Goal: Information Seeking & Learning: Learn about a topic

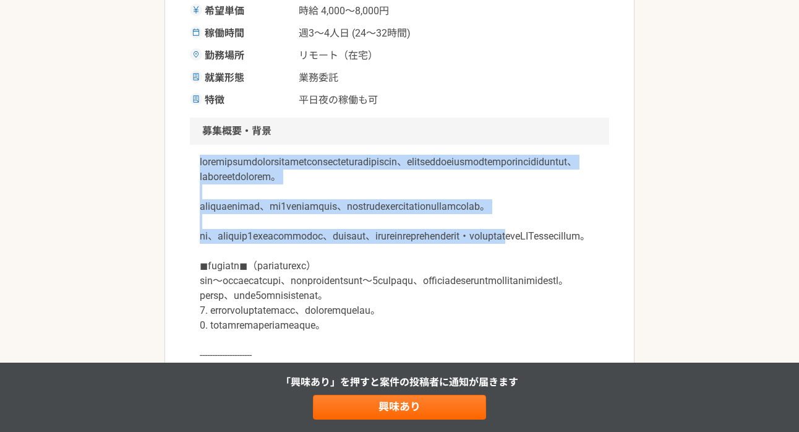
drag, startPoint x: 202, startPoint y: 162, endPoint x: 406, endPoint y: 278, distance: 234.1
click at [406, 278] on p at bounding box center [400, 296] width 400 height 282
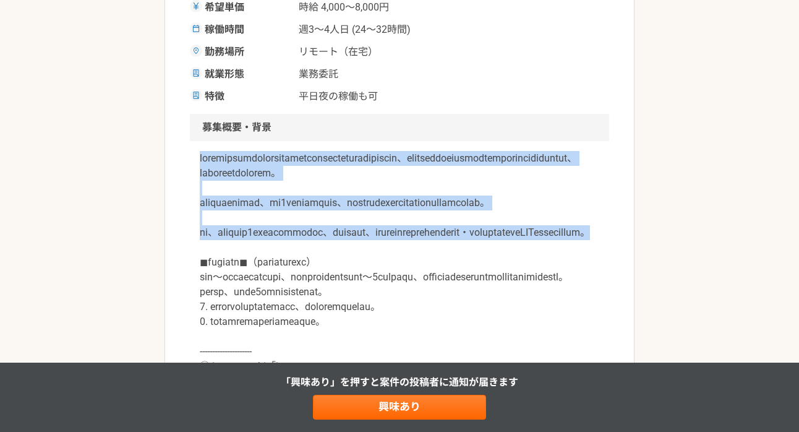
click at [568, 274] on p at bounding box center [400, 292] width 400 height 282
copy p "テクノロジーの力で社会課題を解決することを目指して設立された沖縄発のスタートアップで、沖縄で社会問題となっている飲酒運転と運転代行の課題解決に取り組むため、配…"
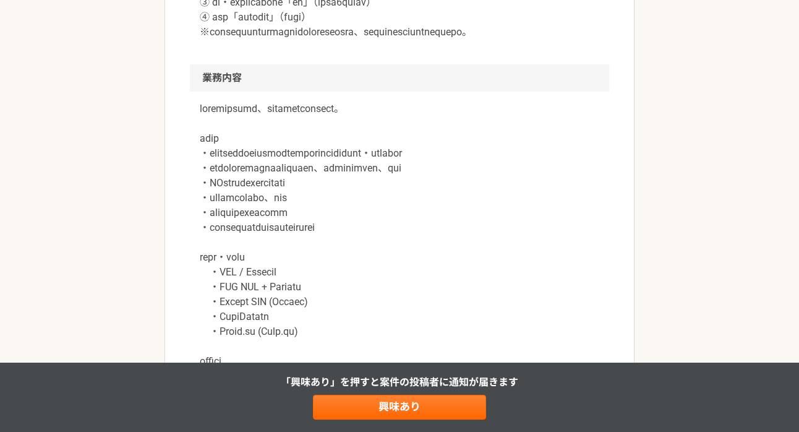
scroll to position [717, 0]
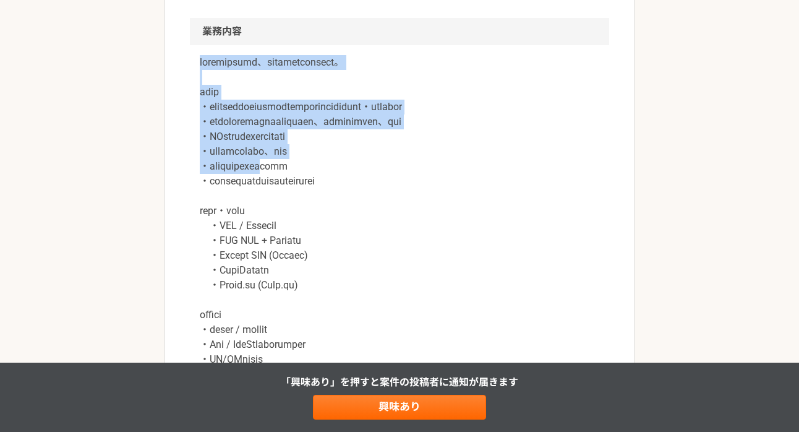
drag, startPoint x: 200, startPoint y: 137, endPoint x: 316, endPoint y: 257, distance: 167.5
click at [316, 257] on p at bounding box center [400, 292] width 400 height 475
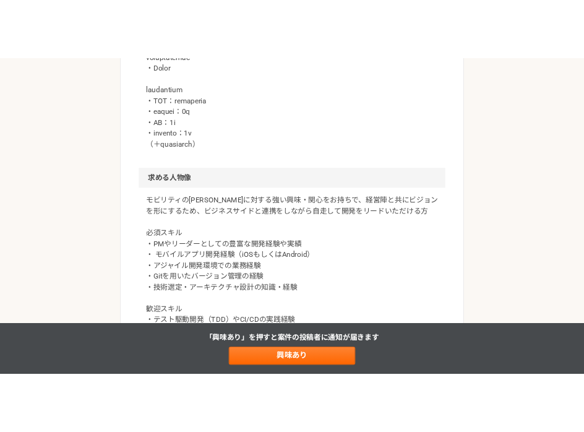
scroll to position [1132, 0]
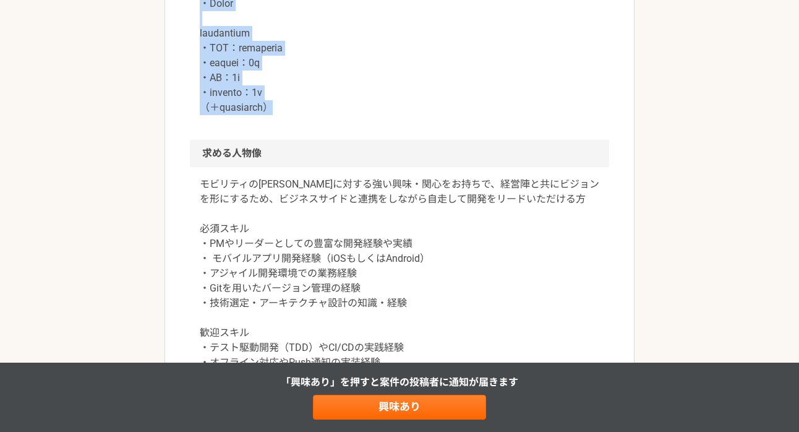
copy p "loremipsumd、sitametconsect。 adip ・elitseddoeiusmodtemporincididunt・utlabor ・etd…"
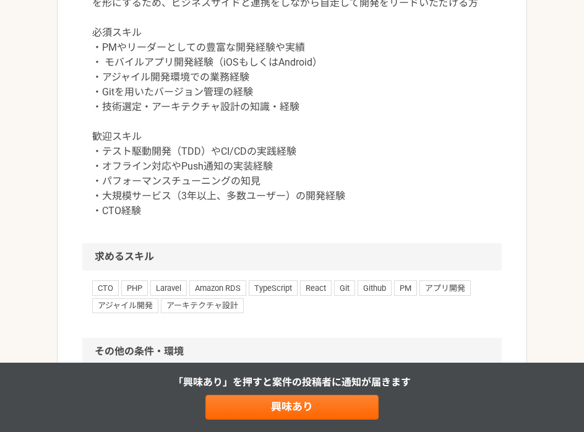
scroll to position [1351, 0]
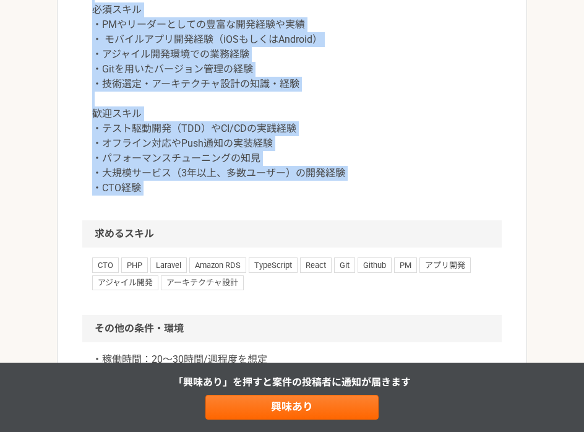
drag, startPoint x: 92, startPoint y: 98, endPoint x: 246, endPoint y: 310, distance: 261.7
copy p "必須スキル ・PMやリーダーとしての豊富な開発経験や実績 ・ モバイルアプリ開発経験（iOSもしくはAndroid） ・アジャイル開発環境での業務経験 ・Gi…"
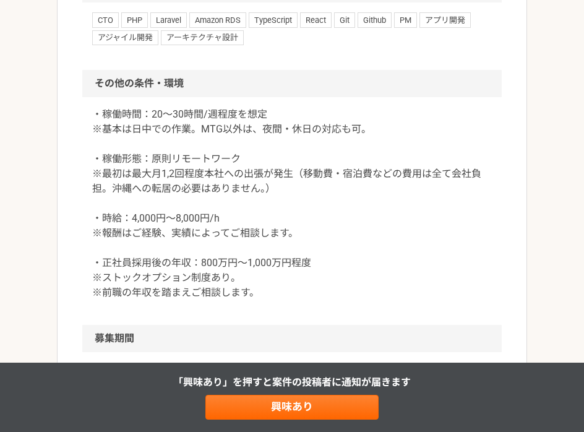
scroll to position [1625, 0]
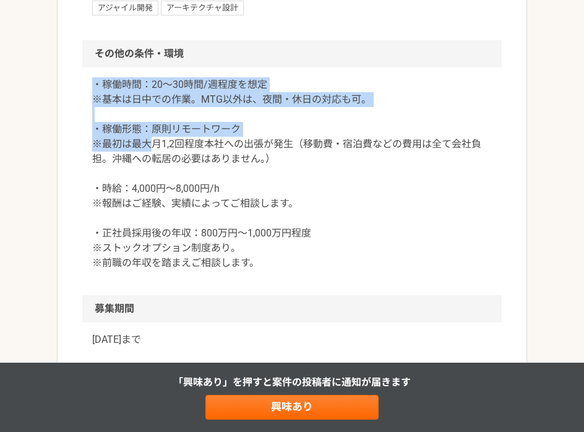
drag, startPoint x: 94, startPoint y: 173, endPoint x: 156, endPoint y: 229, distance: 84.5
click at [156, 229] on p "・稼働時間：20〜30時間/週程度を想定 ※基本は日中での作業。MTG以外は、夜間・休日の対応も可。 ・稼働形態：原則リモートワーク ※最初は最大月1,2回程…" at bounding box center [292, 173] width 400 height 193
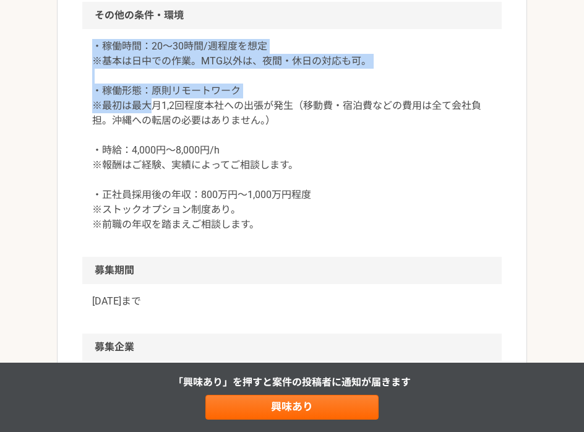
scroll to position [1719, 0]
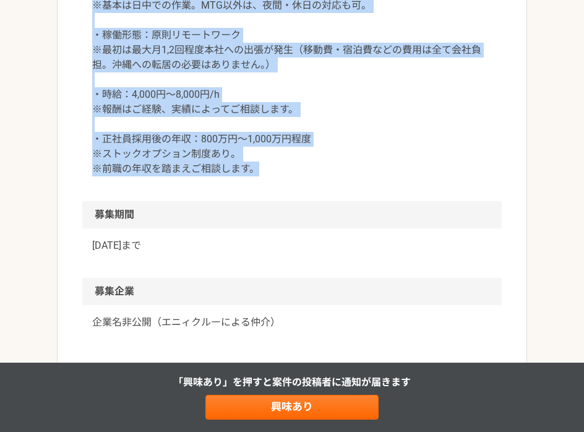
click at [259, 176] on p "・稼働時間：20〜30時間/週程度を想定 ※基本は日中での作業。MTG以外は、夜間・休日の対応も可。 ・稼働形態：原則リモートワーク ※最初は最大月1,2回程…" at bounding box center [292, 79] width 400 height 193
copy p "・稼働時間：20〜30時間/週程度を想定 ※基本は日中での作業。MTG以外は、夜間・休日の対応も可。 ・稼働形態：原則リモートワーク ※最初は最大月1,2回程…"
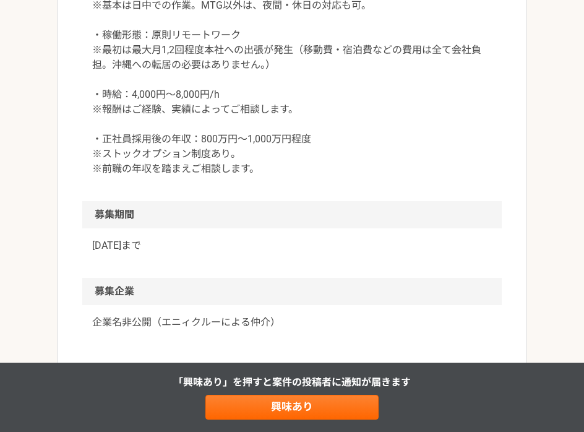
copy h2 "その他の条件・環境"
